Goal: Transaction & Acquisition: Purchase product/service

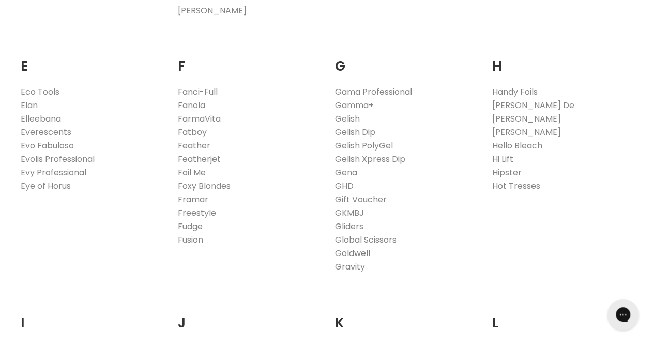
click at [365, 251] on link "Goldwell" at bounding box center [352, 253] width 35 height 12
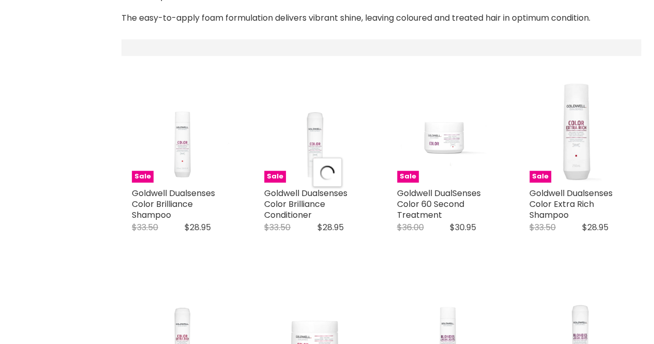
select select "manual"
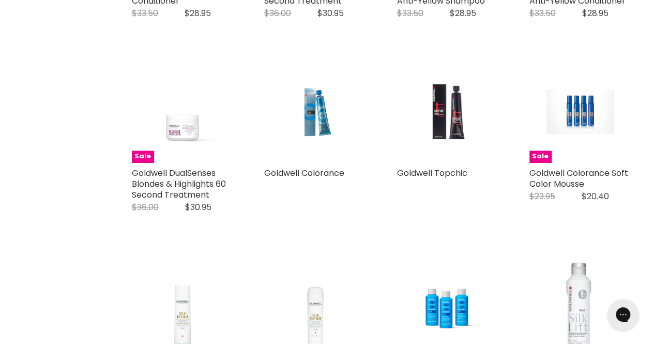
scroll to position [737, 0]
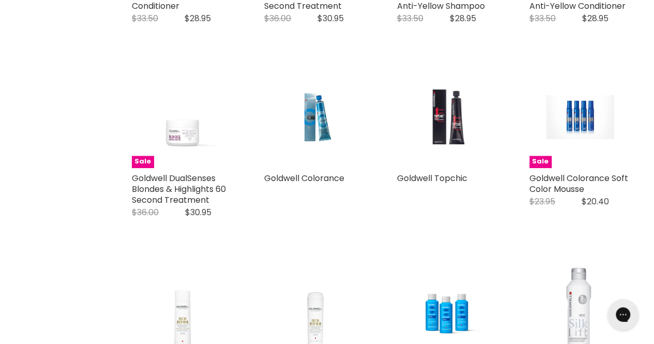
click at [437, 120] on img "Main content" at bounding box center [446, 116] width 67 height 101
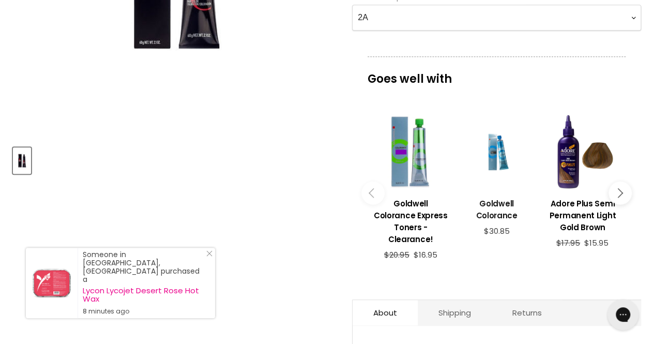
scroll to position [341, 0]
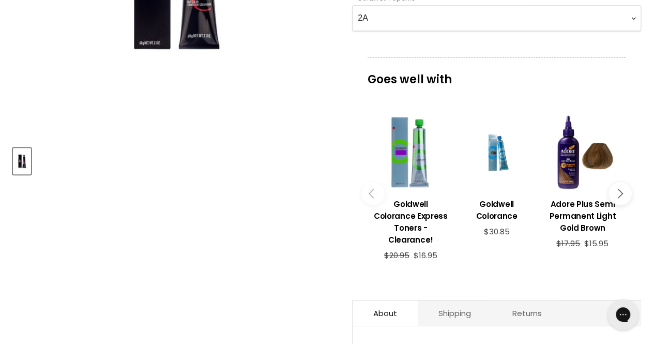
click at [619, 191] on icon "Main content" at bounding box center [617, 193] width 9 height 9
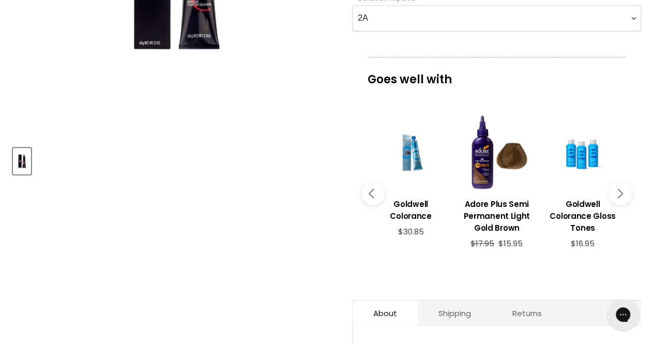
scroll to position [0, 0]
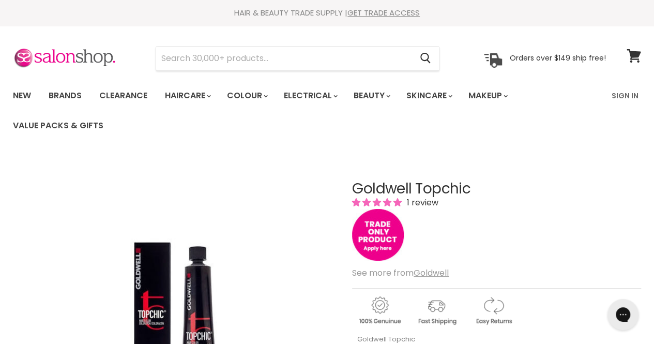
click at [625, 208] on div "Goldwell Topchic 1 review" at bounding box center [496, 222] width 289 height 82
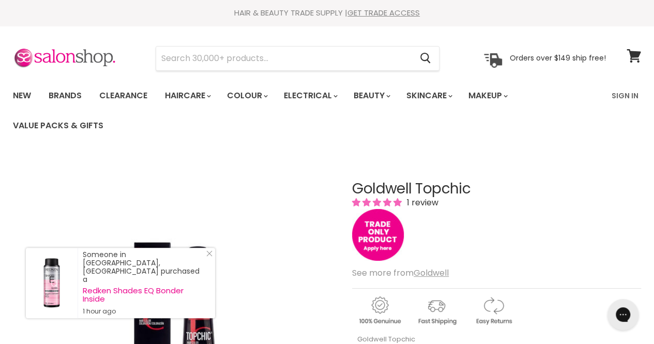
click at [590, 196] on h1 "Goldwell Topchic" at bounding box center [496, 189] width 289 height 16
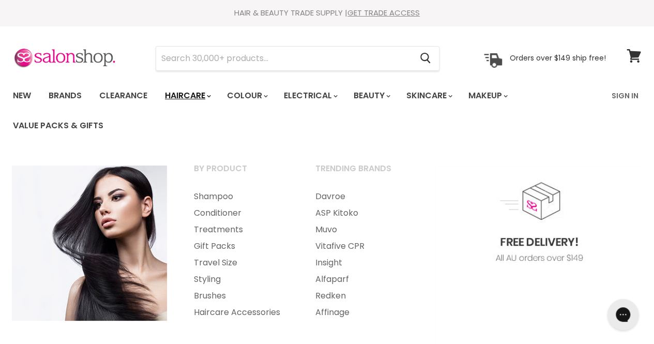
click at [199, 97] on link "Haircare" at bounding box center [187, 96] width 60 height 22
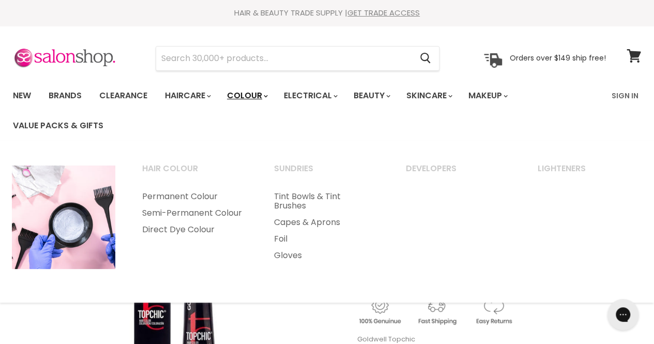
click at [250, 97] on link "Colour" at bounding box center [246, 96] width 55 height 22
click at [205, 195] on link "Permanent Colour" at bounding box center [194, 196] width 130 height 17
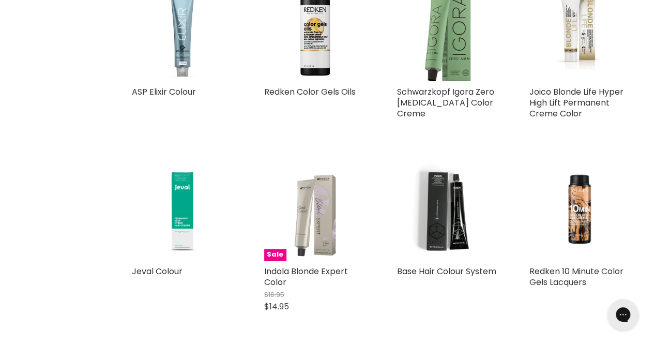
scroll to position [371, 0]
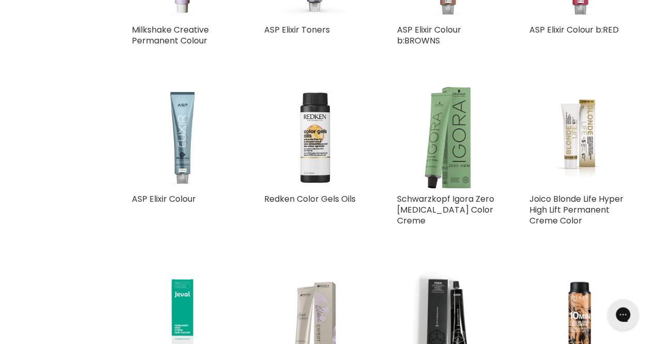
click at [325, 160] on img "Main content" at bounding box center [314, 136] width 101 height 101
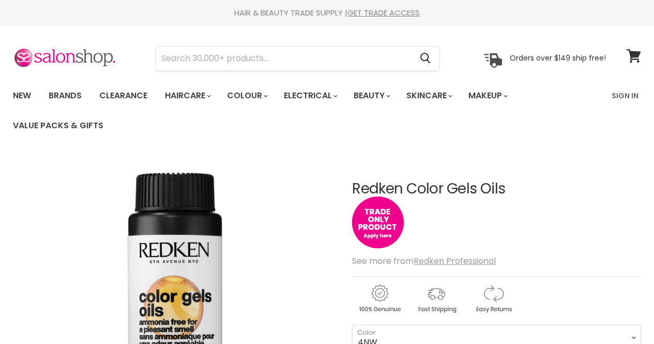
scroll to position [242, 0]
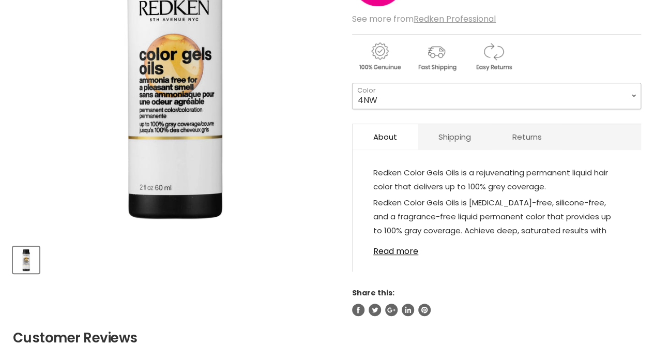
click at [447, 105] on select "4NW 6NW 8NW 3NN 4NN 5NN 6NN 7NN 8NN 9NN 10NN 2ABN 4ABN 6ABN 4NA" at bounding box center [496, 96] width 289 height 26
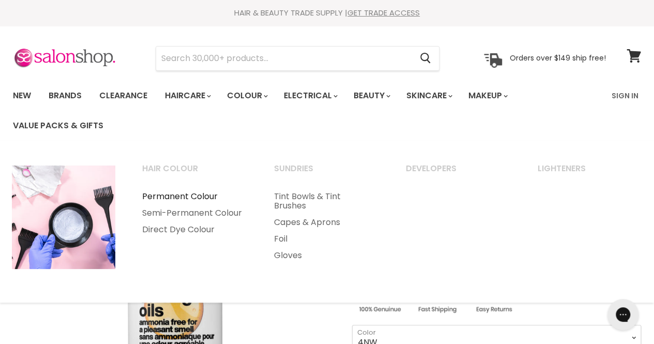
click at [210, 198] on link "Permanent Colour" at bounding box center [194, 196] width 130 height 17
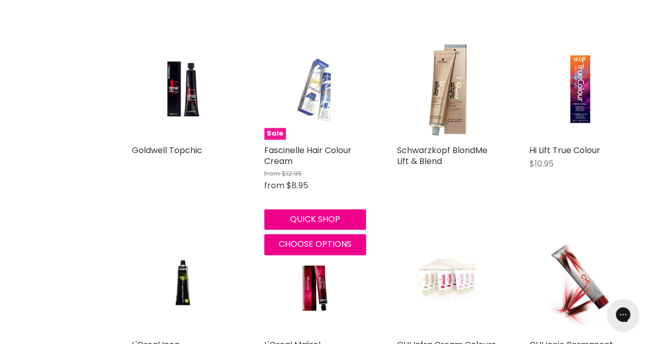
scroll to position [2526, 0]
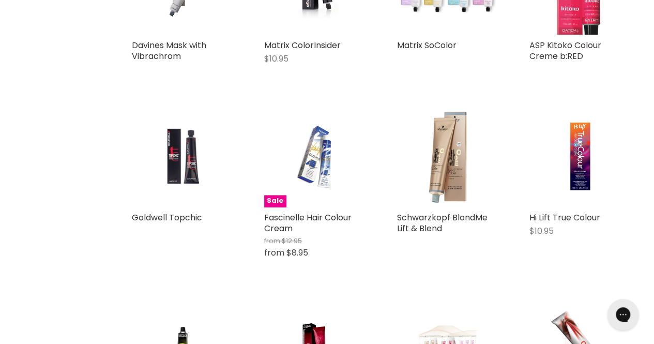
click at [188, 186] on img "Main content" at bounding box center [182, 155] width 67 height 101
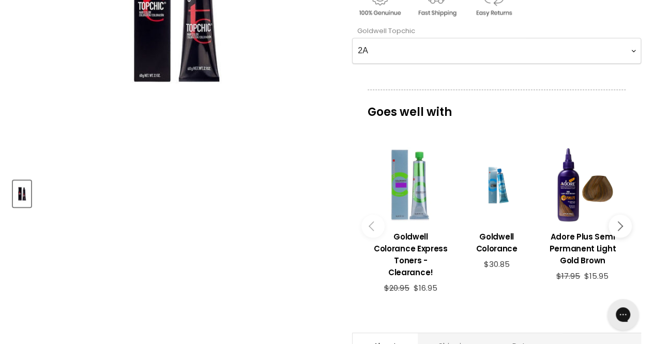
scroll to position [309, 0]
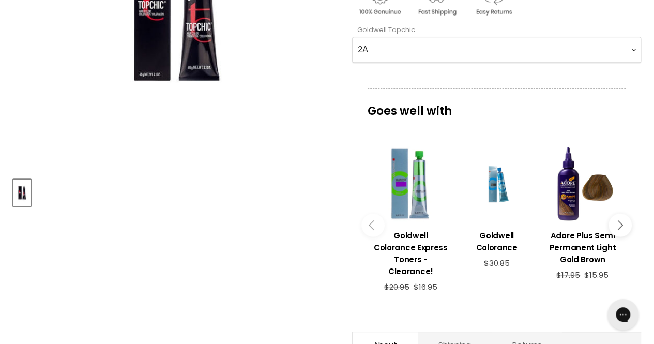
click at [622, 220] on button "Main content" at bounding box center [619, 224] width 23 height 23
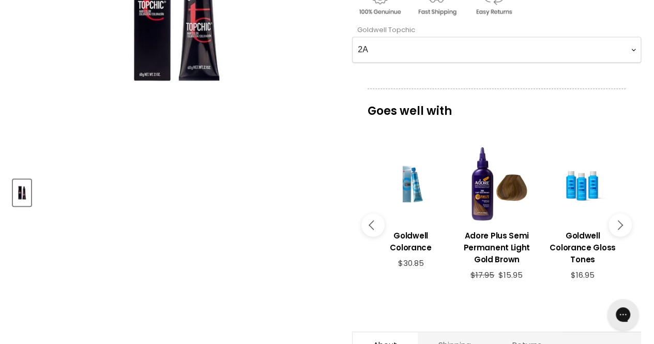
click at [622, 220] on button "Main content" at bounding box center [619, 224] width 23 height 23
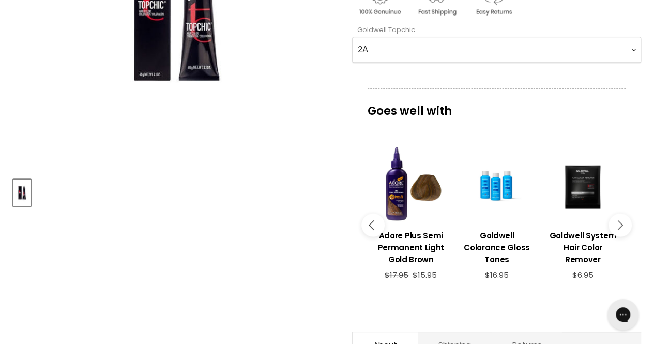
click at [622, 220] on button "Main content" at bounding box center [619, 224] width 23 height 23
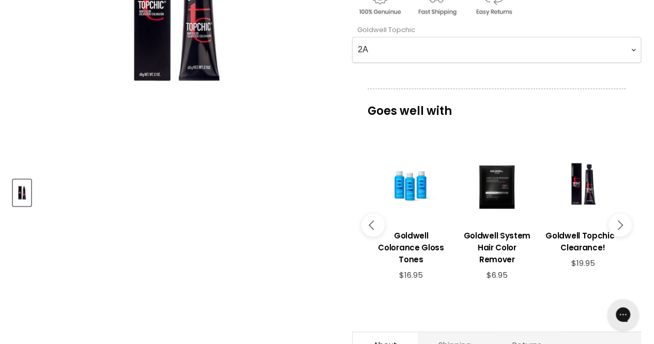
click at [624, 221] on button "Main content" at bounding box center [619, 224] width 23 height 23
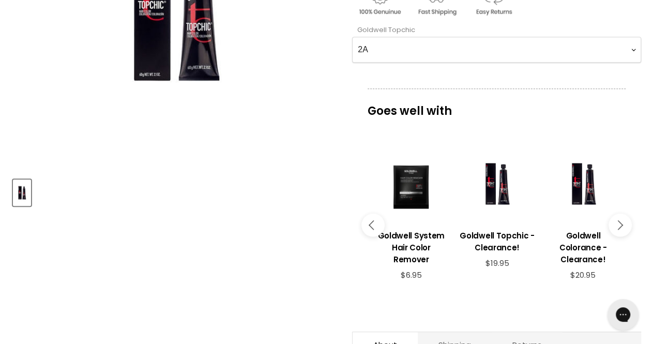
click at [619, 224] on icon "Main content" at bounding box center [617, 224] width 9 height 9
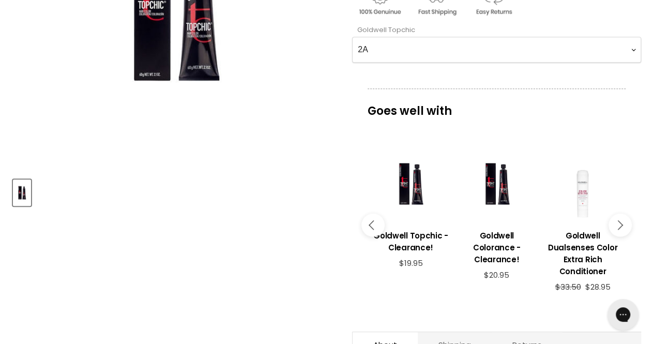
click at [627, 223] on button "Main content" at bounding box center [619, 224] width 23 height 23
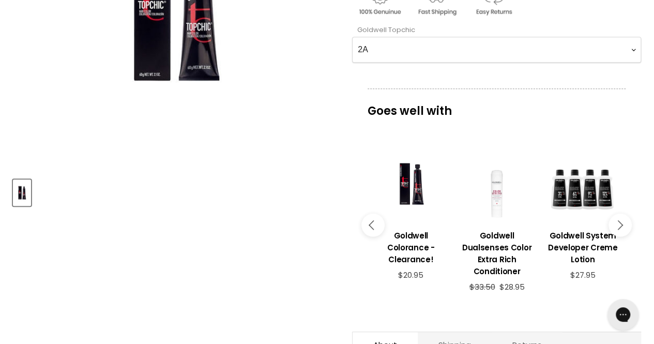
click at [627, 223] on button "Main content" at bounding box center [619, 224] width 23 height 23
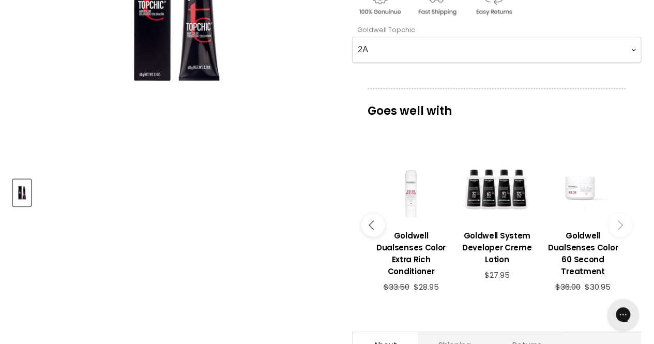
click at [627, 223] on button "Main content" at bounding box center [619, 224] width 23 height 23
click at [620, 222] on icon "Main content" at bounding box center [617, 224] width 9 height 9
click at [496, 202] on div "Main content" at bounding box center [496, 183] width 75 height 75
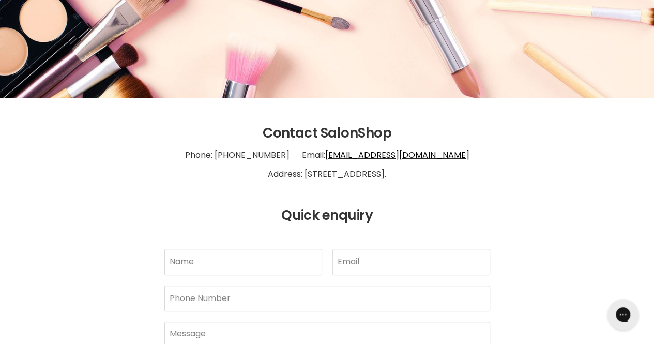
scroll to position [36, 0]
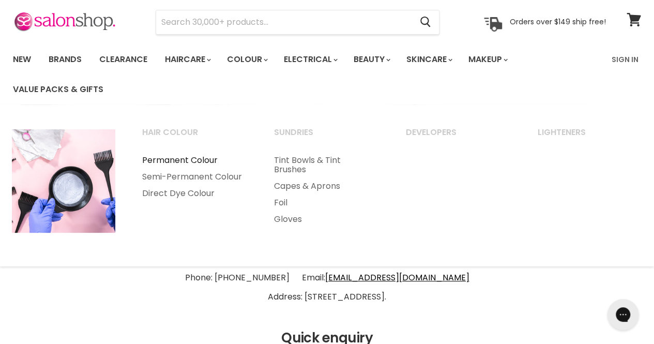
click at [196, 158] on link "Permanent Colour" at bounding box center [194, 160] width 130 height 17
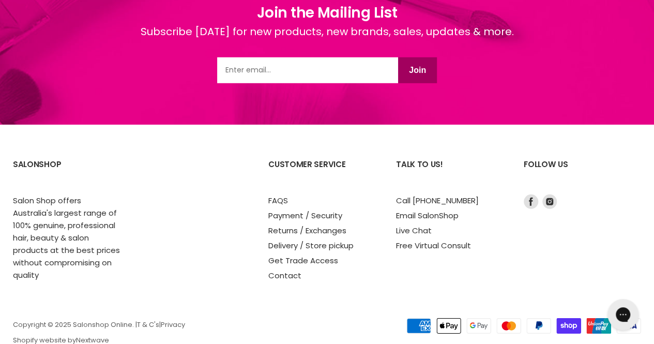
scroll to position [1457, 0]
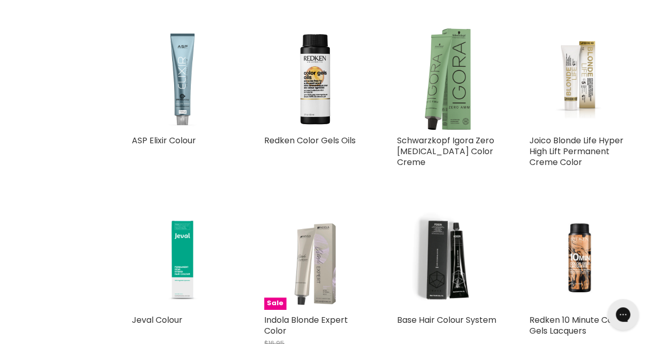
scroll to position [426, 0]
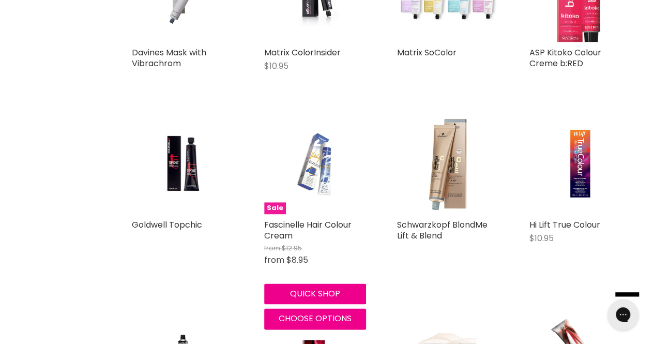
scroll to position [2642, 0]
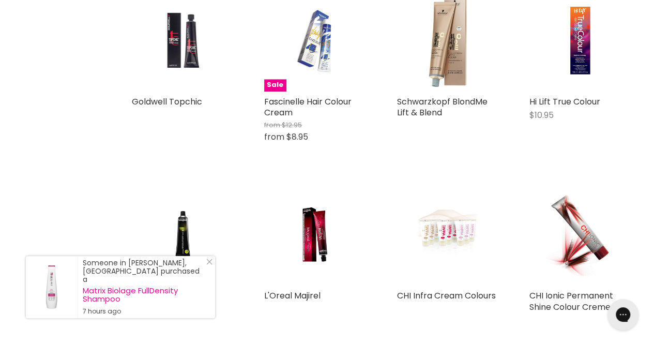
click at [177, 50] on img "Main content" at bounding box center [182, 40] width 67 height 101
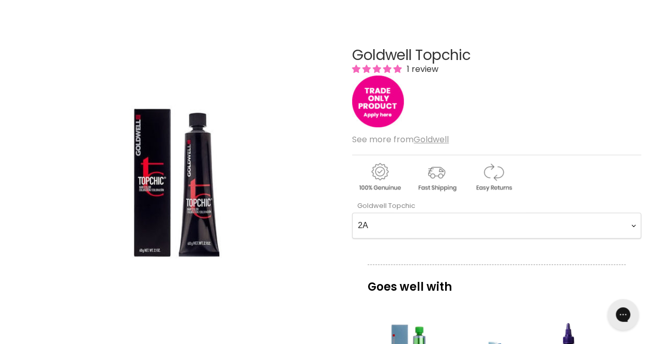
scroll to position [133, 0]
click at [427, 138] on u "Goldwell" at bounding box center [430, 140] width 35 height 12
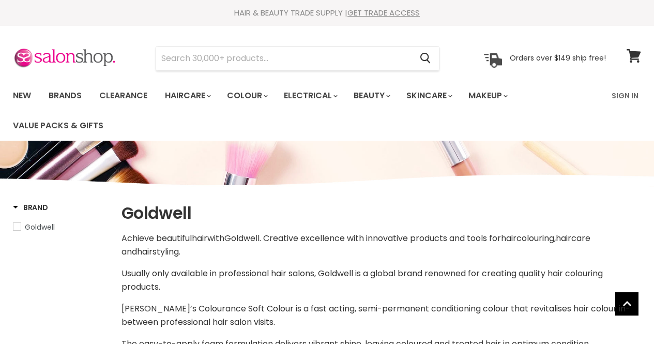
select select "manual"
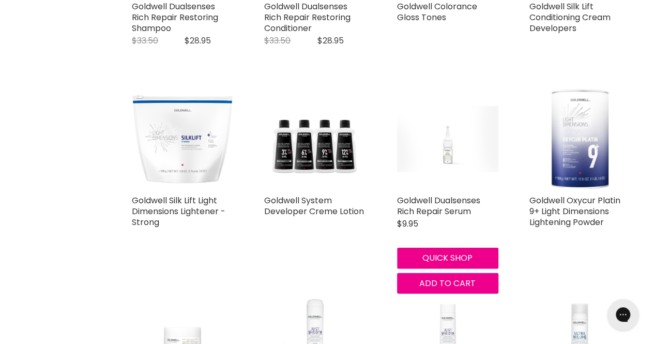
scroll to position [1100, 0]
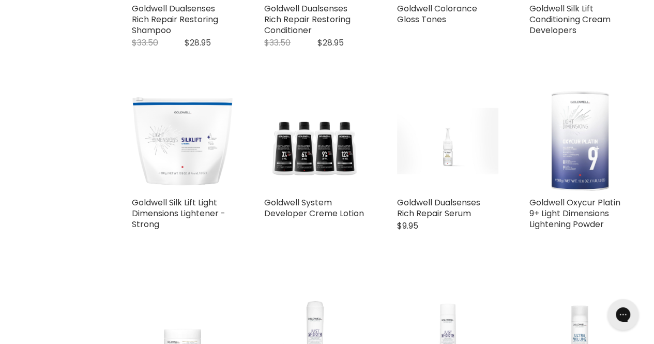
click at [568, 162] on img "Main content" at bounding box center [579, 140] width 59 height 101
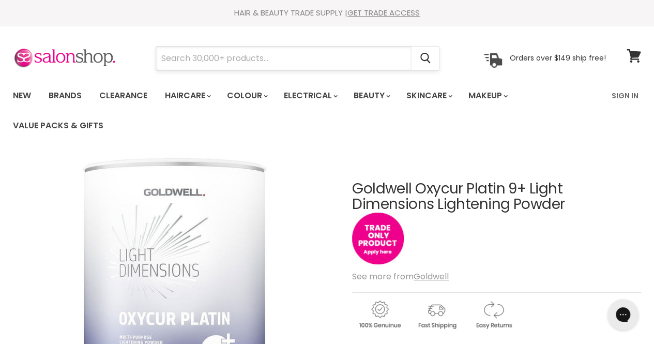
click at [352, 54] on input "Search" at bounding box center [283, 59] width 255 height 24
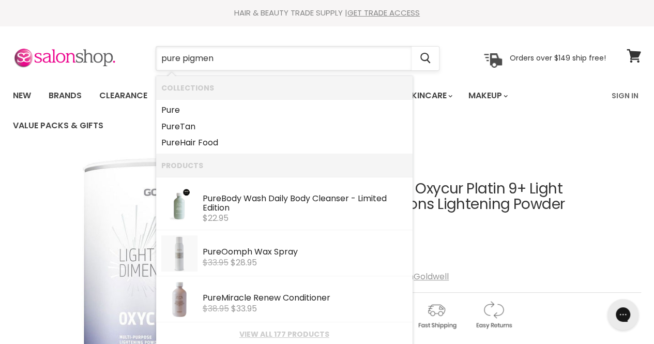
type input "pure pigment"
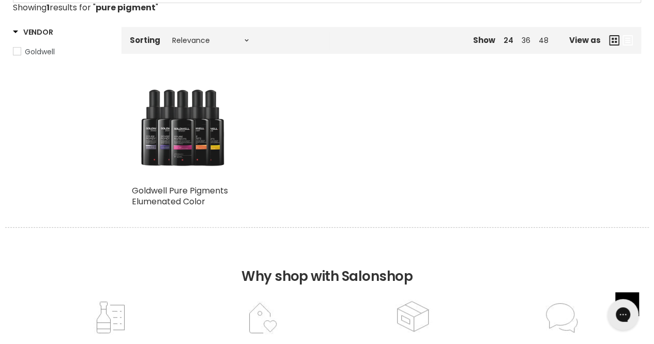
click at [185, 156] on img "Main content" at bounding box center [182, 129] width 101 height 101
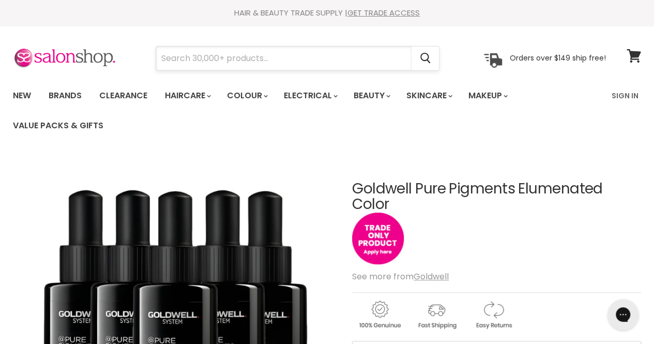
click at [304, 56] on input "Search" at bounding box center [283, 59] width 255 height 24
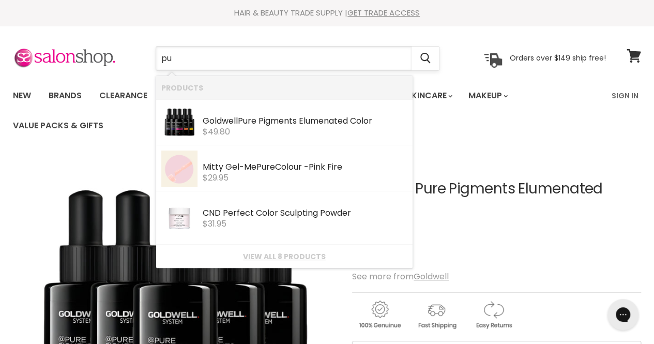
type input "p"
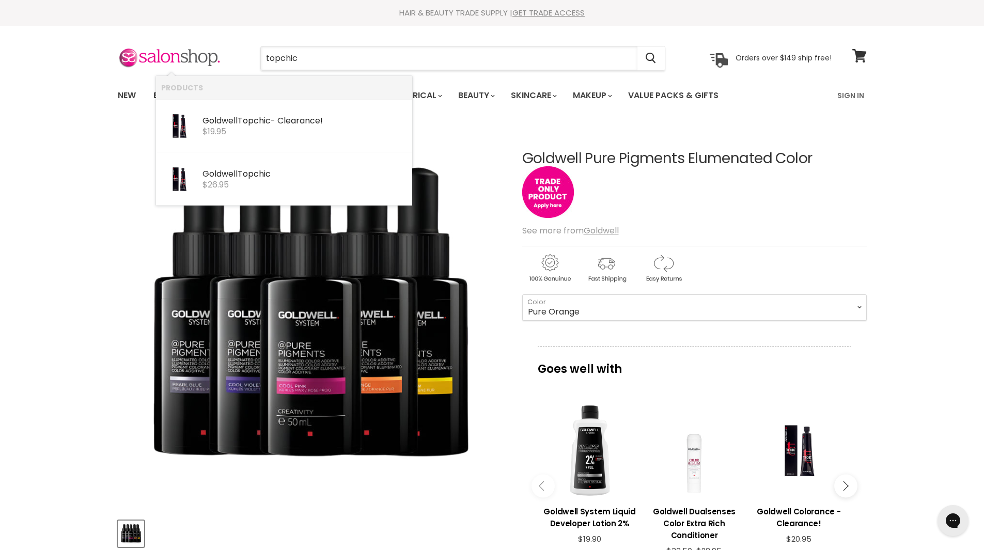
type input "topchic"
